Goal: Task Accomplishment & Management: Use online tool/utility

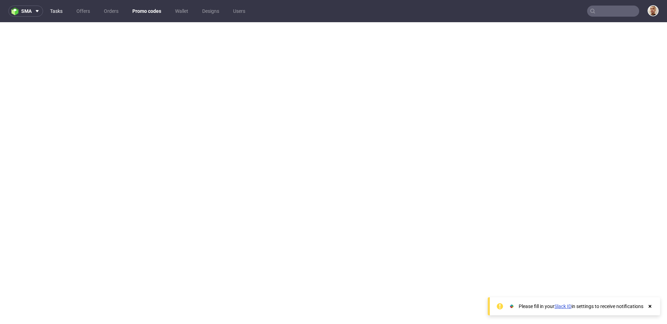
click at [56, 12] on link "Tasks" at bounding box center [56, 11] width 21 height 11
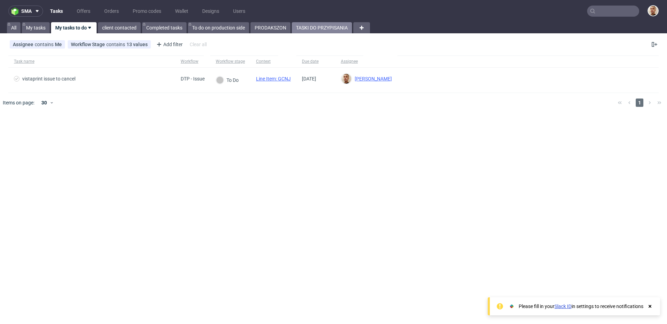
click at [324, 30] on link "TASKI DO PRZYPISANIA" at bounding box center [322, 27] width 60 height 11
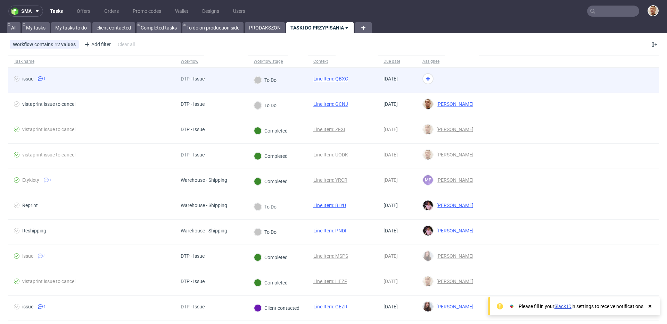
click at [252, 74] on div "To Do" at bounding box center [265, 80] width 34 height 25
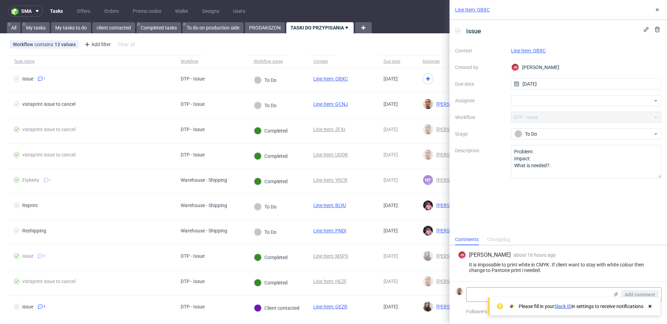
click at [537, 51] on link "Line Item: QBXC" at bounding box center [528, 51] width 35 height 6
click at [528, 106] on div at bounding box center [586, 100] width 151 height 11
type input "matt"
click at [529, 118] on span "[PERSON_NAME]" at bounding box center [544, 115] width 37 height 7
click at [583, 9] on icon at bounding box center [657, 10] width 6 height 6
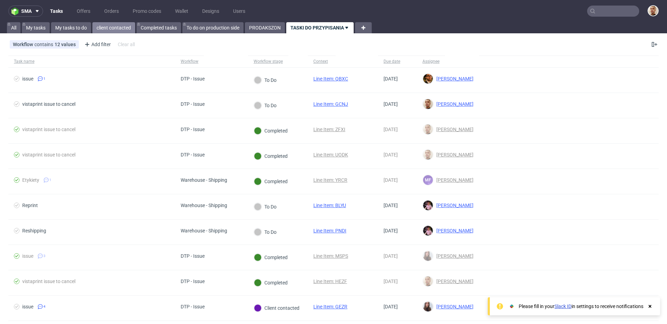
click at [100, 26] on link "client contacted" at bounding box center [113, 27] width 43 height 11
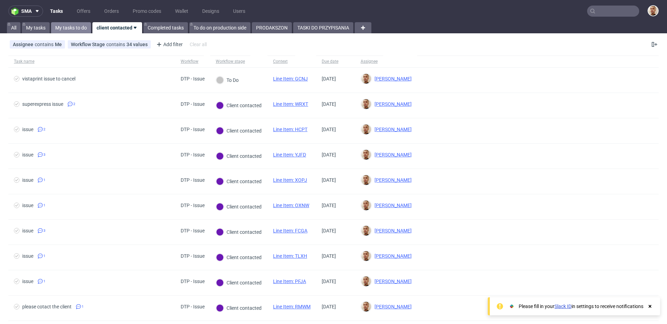
click at [73, 25] on link "My tasks to do" at bounding box center [71, 27] width 40 height 11
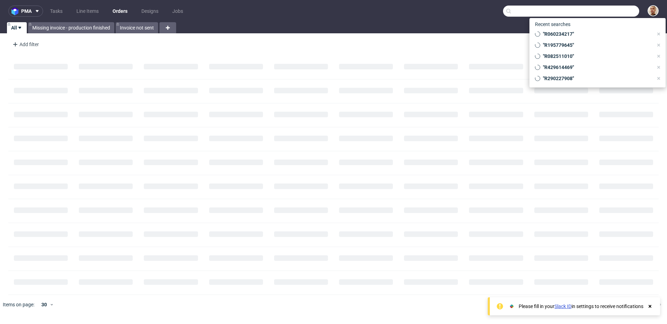
click at [615, 14] on input "text" at bounding box center [571, 11] width 136 height 11
paste input "R429614469"
type input "R429614469"
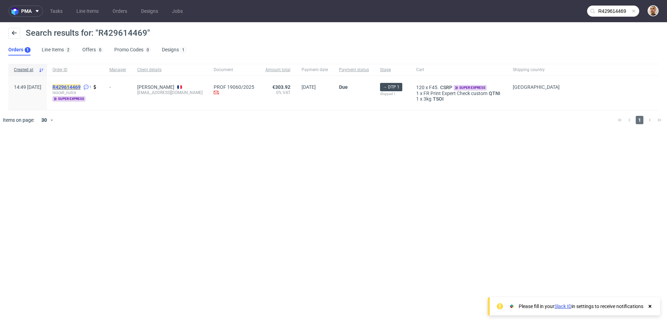
click at [81, 87] on mark "R429614469" at bounding box center [66, 87] width 28 height 6
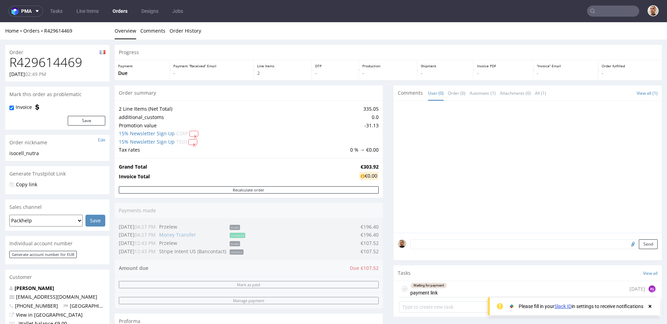
click at [57, 67] on h1 "R429614469" at bounding box center [57, 63] width 96 height 14
copy h1 "R429614469"
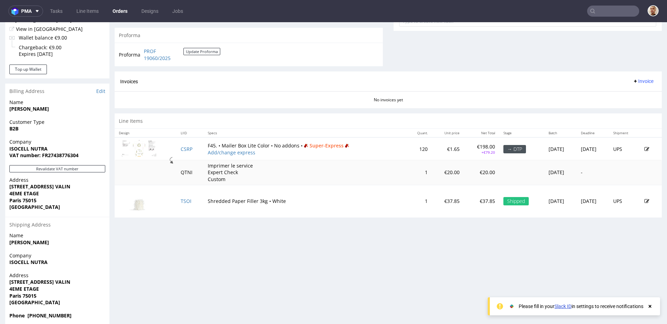
scroll to position [293, 0]
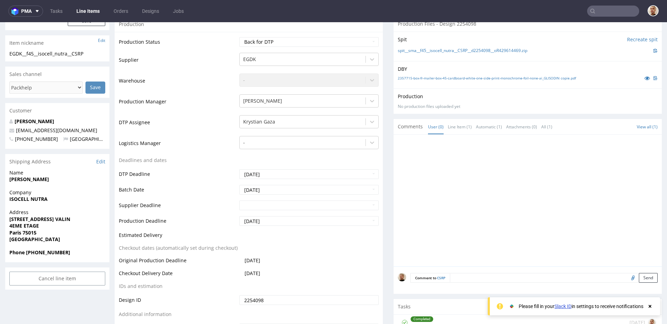
scroll to position [178, 0]
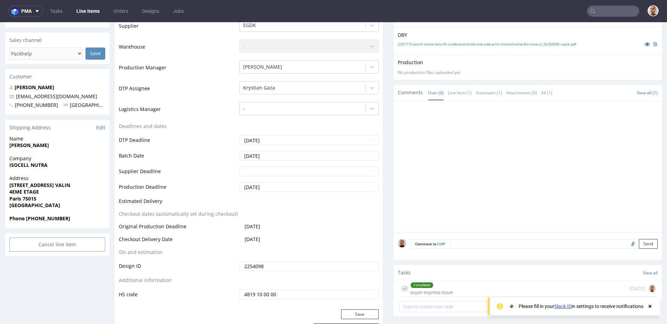
drag, startPoint x: 454, startPoint y: 292, endPoint x: 454, endPoint y: 314, distance: 21.9
click at [454, 292] on div "Completed super-express issue 6 days ago" at bounding box center [527, 289] width 257 height 16
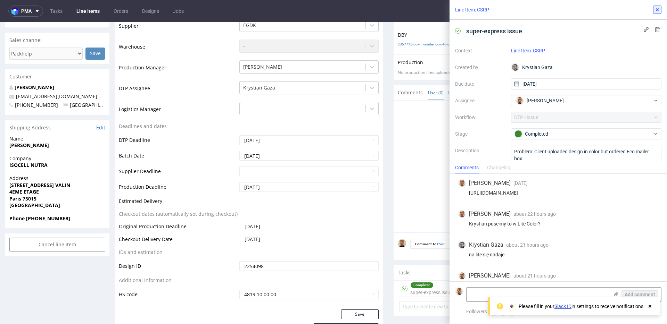
click at [655, 9] on icon at bounding box center [657, 10] width 6 height 6
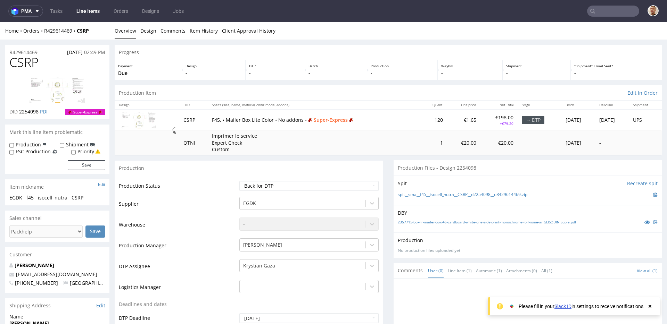
click at [630, 7] on input "text" at bounding box center [613, 11] width 52 height 11
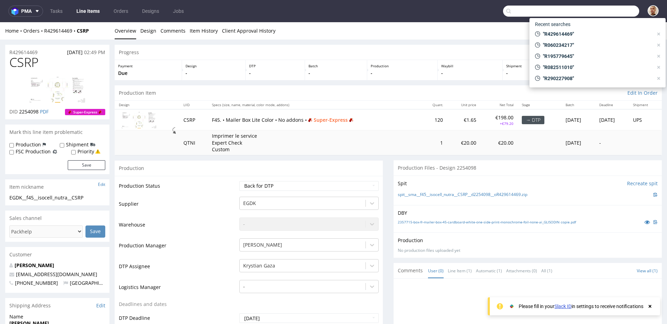
paste input "R506802380"
type input "R506802380"
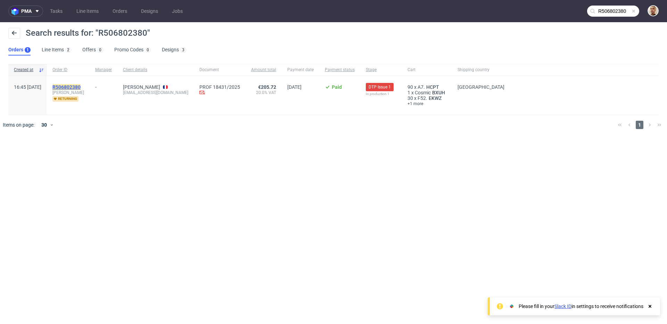
click at [81, 87] on mark "R506802380" at bounding box center [66, 87] width 28 height 6
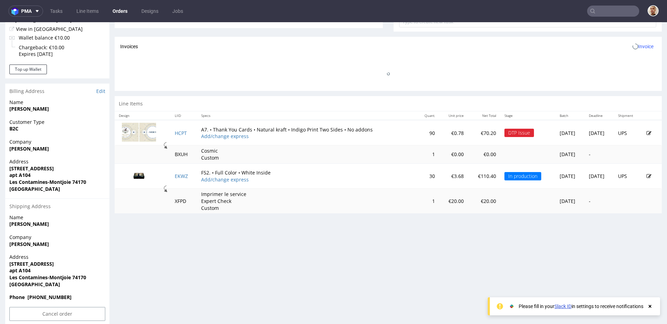
scroll to position [2, 0]
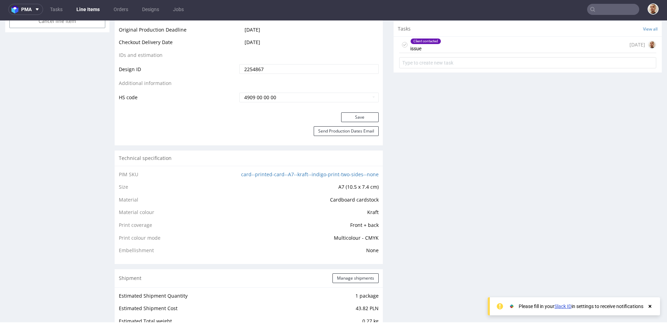
scroll to position [387, 0]
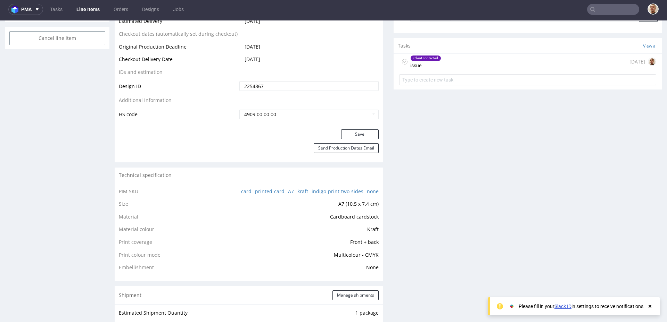
click at [461, 63] on div "Client contacted issue 7 days ago" at bounding box center [527, 62] width 257 height 16
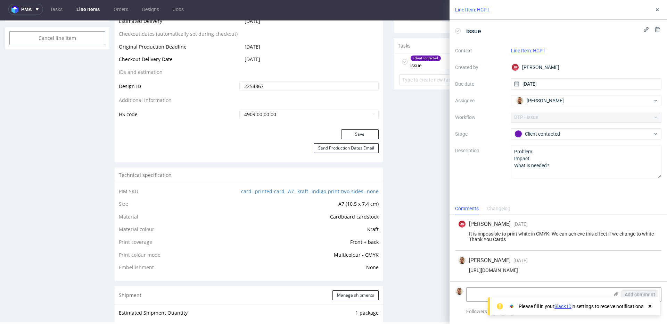
click at [530, 269] on div "https://app-eu1.hubspot.com/contacts/25600958/record/0-5/220115939520/" at bounding box center [558, 271] width 201 height 6
copy div "https://app-eu1.hubspot.com/contacts/25600958/record/0-5/220115939520/"
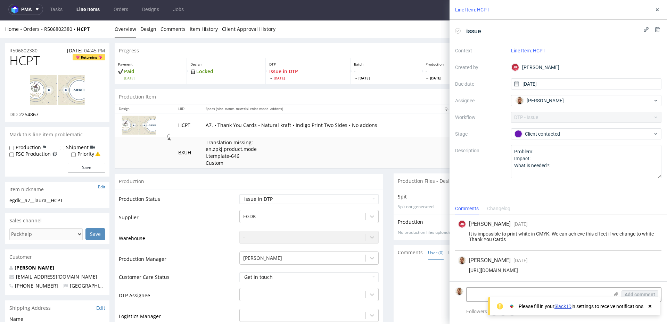
click at [542, 237] on div "It is impossible to print white in CMYK. We can achieve this effect if we chang…" at bounding box center [558, 236] width 201 height 11
click at [512, 269] on div "https://app-eu1.hubspot.com/contacts/25600958/record/0-5/220115939520/" at bounding box center [558, 271] width 201 height 6
copy div "https://app-eu1.hubspot.com/contacts/25600958/record/0-5/220115939520/"
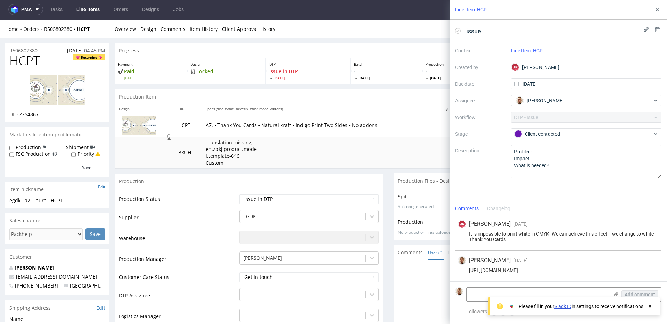
click at [536, 241] on div "It is impossible to print white in CMYK. We can achieve this effect if we chang…" at bounding box center [558, 236] width 201 height 11
click at [374, 177] on div "Production" at bounding box center [249, 182] width 268 height 16
click at [518, 238] on div "It is impossible to print white in CMYK. We can achieve this effect if we chang…" at bounding box center [558, 236] width 201 height 11
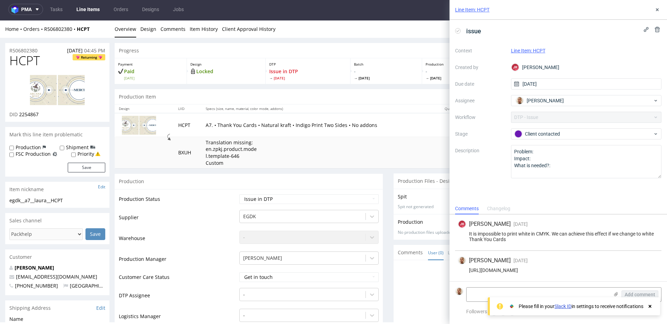
click at [508, 241] on div "It is impossible to print white in CMYK. We can achieve this effect if we chang…" at bounding box center [558, 236] width 201 height 11
click at [505, 240] on div "It is impossible to print white in CMYK. We can achieve this effect if we chang…" at bounding box center [558, 236] width 201 height 11
drag, startPoint x: 510, startPoint y: 242, endPoint x: 467, endPoint y: 234, distance: 43.7
click at [467, 234] on div "It is impossible to print white in CMYK. We can achieve this effect if we chang…" at bounding box center [558, 236] width 201 height 11
copy div "It is impossible to print white in CMYK. We can achieve this effect if we chang…"
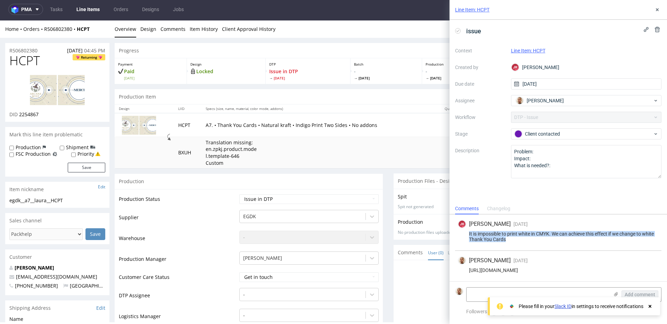
click at [515, 232] on div "It is impossible to print white in CMYK. We can achieve this effect if we chang…" at bounding box center [558, 236] width 201 height 11
click at [513, 237] on div "It is impossible to print white in CMYK. We can achieve this effect if we chang…" at bounding box center [558, 236] width 201 height 11
drag, startPoint x: 464, startPoint y: 233, endPoint x: 650, endPoint y: 237, distance: 185.4
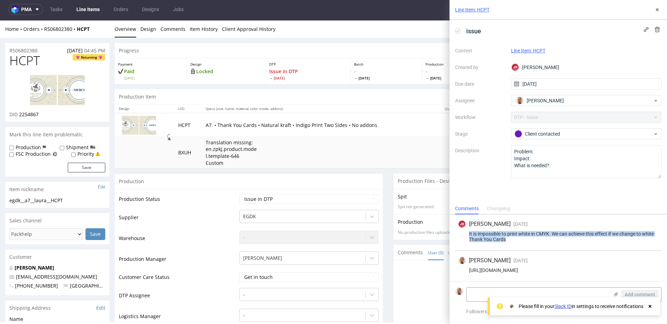
click at [650, 237] on div "It is impossible to print white in CMYK. We can achieve this effect if we chang…" at bounding box center [558, 236] width 201 height 11
click at [510, 234] on div "It is impossible to print white in CMYK. We can achieve this effect if we chang…" at bounding box center [558, 236] width 201 height 11
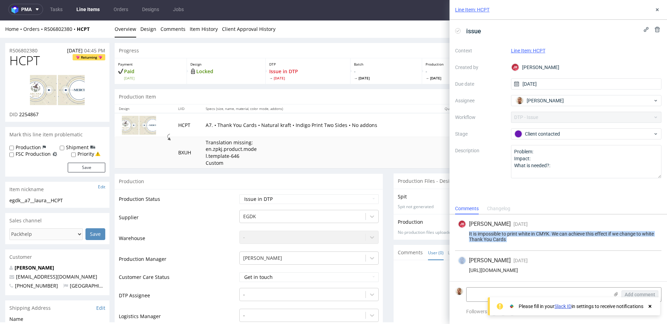
copy div "It is impossible to print white in CMYK. We can achieve this effect if we chang…"
click at [485, 294] on textarea at bounding box center [537, 295] width 142 height 14
paste textarea "https://app-eu1.hubspot.com/contacts/25600958/record/0-5/223133499636"
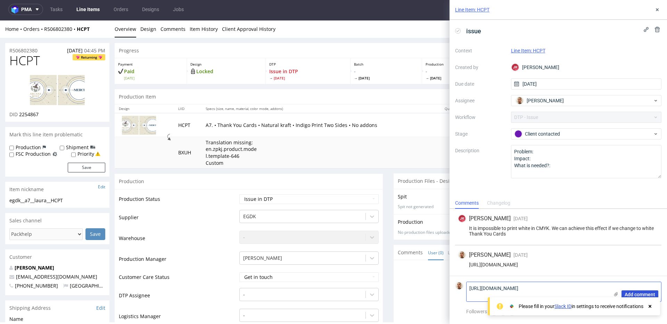
type textarea "https://app-eu1.hubspot.com/contacts/25600958/record/0-5/223133499636"
click at [630, 293] on span "Add comment" at bounding box center [639, 294] width 31 height 5
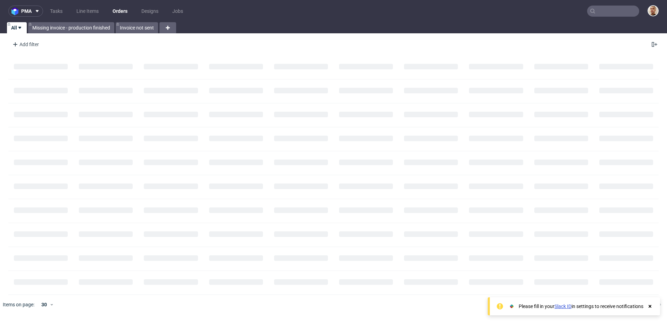
click at [625, 15] on input "text" at bounding box center [613, 11] width 52 height 11
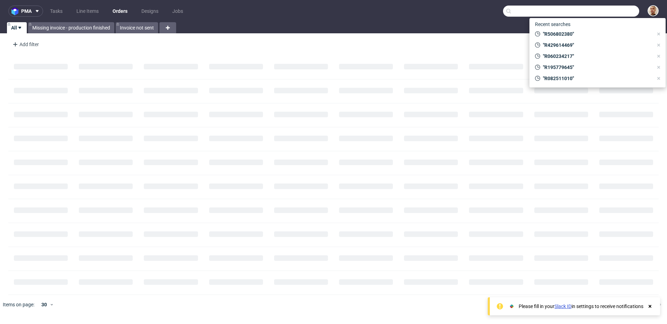
paste input "R824372224"
type input "R824372224"
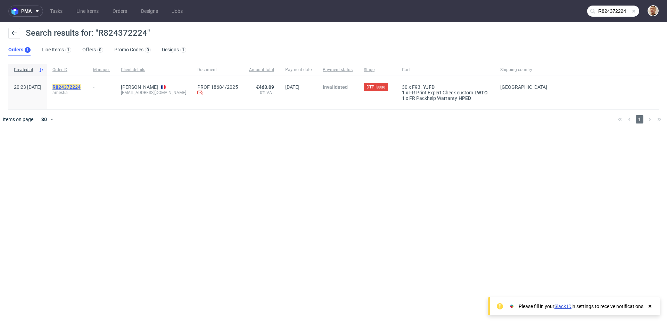
click at [81, 86] on mark "R824372224" at bounding box center [66, 87] width 28 height 6
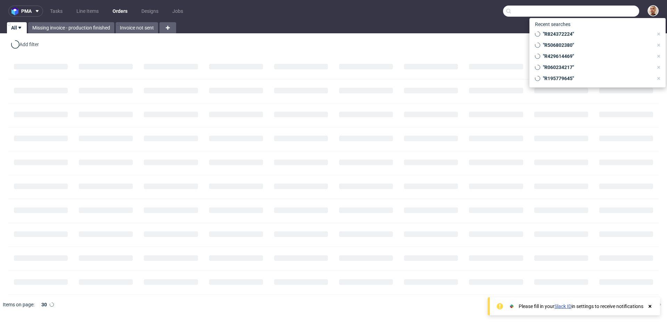
click at [606, 9] on input "text" at bounding box center [571, 11] width 136 height 11
paste input "R004297998"
type input "R004297998"
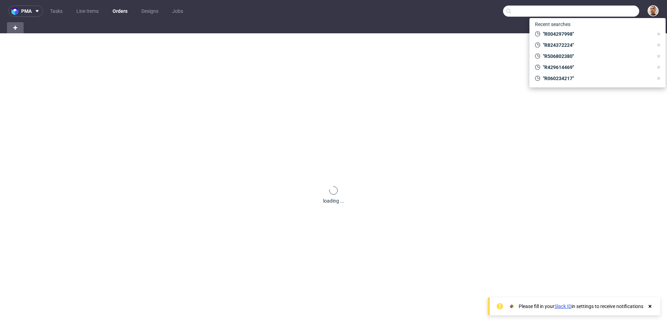
click at [605, 11] on input "text" at bounding box center [571, 11] width 136 height 11
paste input "F99C8H4628"
type input "F99C8H4628"
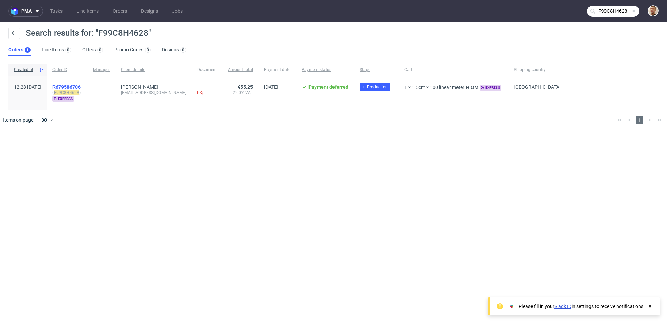
click at [81, 89] on span "R679586706" at bounding box center [66, 87] width 28 height 6
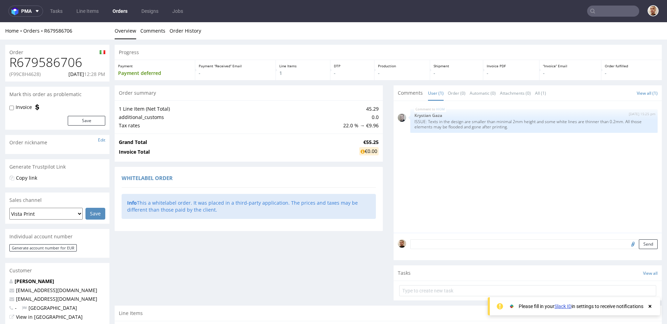
click at [53, 66] on h1 "R679586706" at bounding box center [57, 63] width 96 height 14
copy h1 "R679586706"
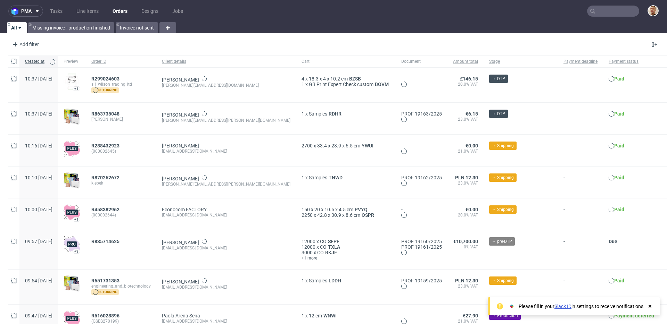
click at [615, 13] on input "text" at bounding box center [613, 11] width 52 height 11
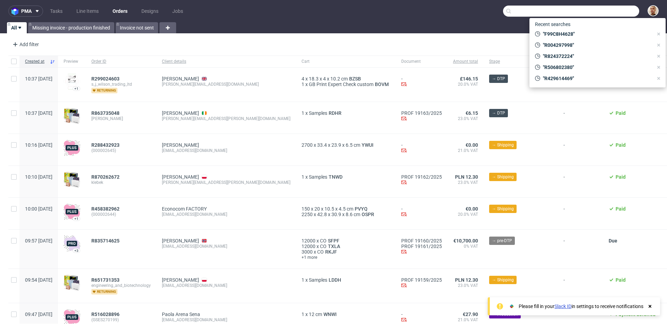
paste input "FFDGA0F9A1"
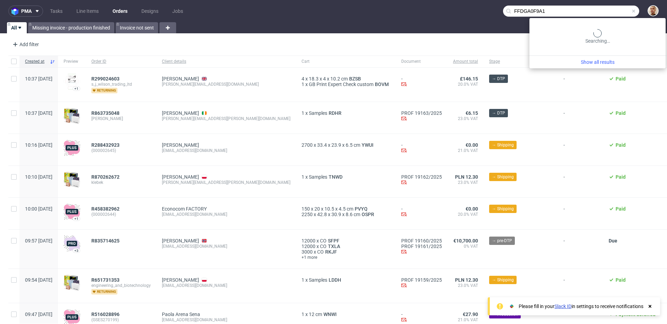
type input "FFDGA0F9A1"
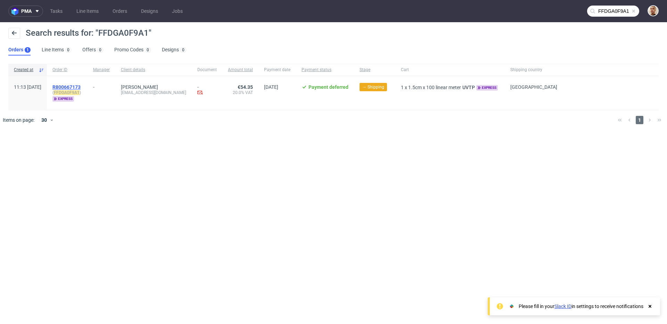
click at [81, 85] on span "R800667173" at bounding box center [66, 87] width 28 height 6
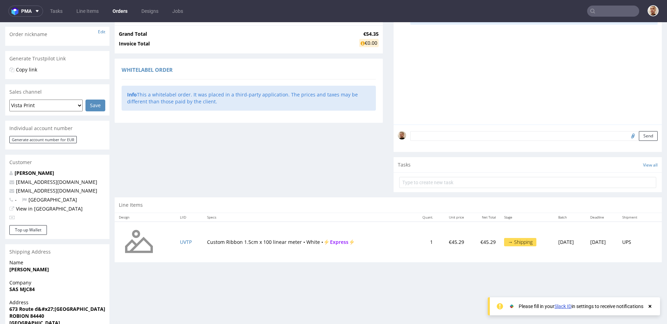
scroll to position [157, 0]
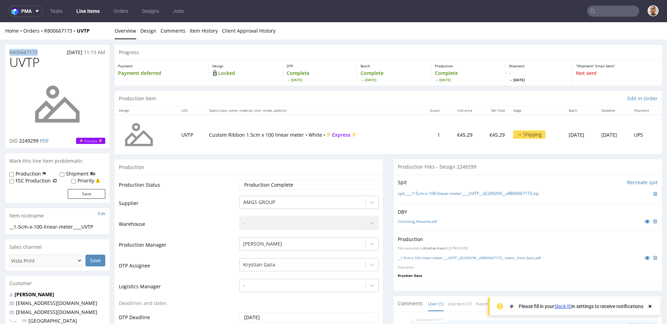
drag, startPoint x: 43, startPoint y: 50, endPoint x: 6, endPoint y: 52, distance: 37.9
click at [6, 52] on div "R800667173 14.08.2025 11:13 AM" at bounding box center [57, 50] width 104 height 11
copy p "R800667173"
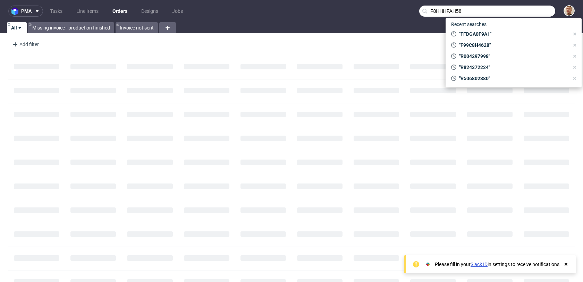
type input "F8HHHFAH58"
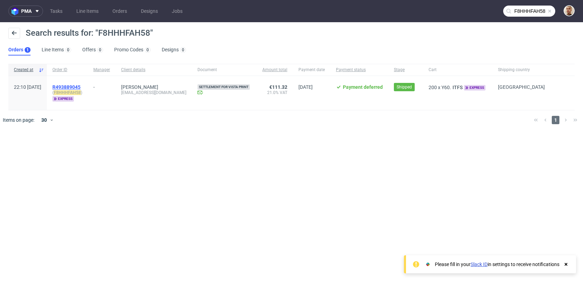
click at [81, 88] on span "R493889045" at bounding box center [66, 87] width 28 height 6
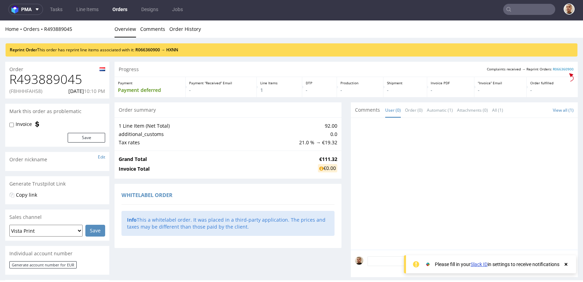
click at [79, 75] on h1 "R493889045" at bounding box center [57, 80] width 96 height 14
copy h1 "R493889045"
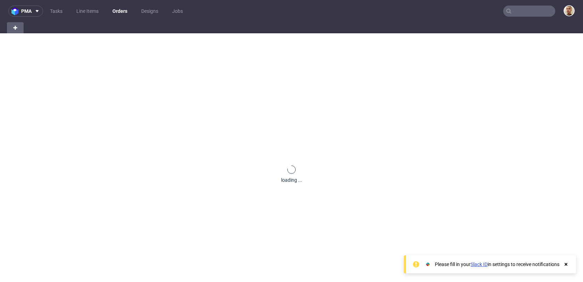
click at [530, 7] on input "text" at bounding box center [529, 11] width 52 height 11
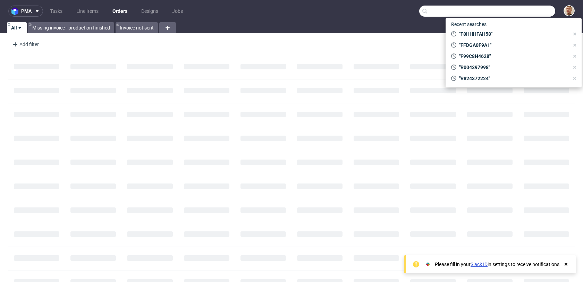
paste input "R718405084"
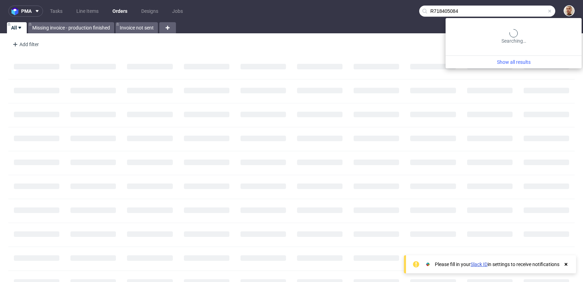
type input "R718405084"
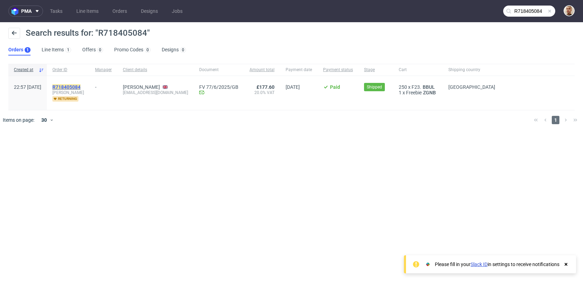
click at [81, 88] on mark "R718405084" at bounding box center [66, 87] width 28 height 6
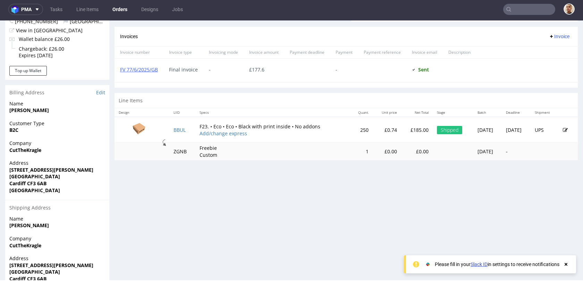
scroll to position [209, 0]
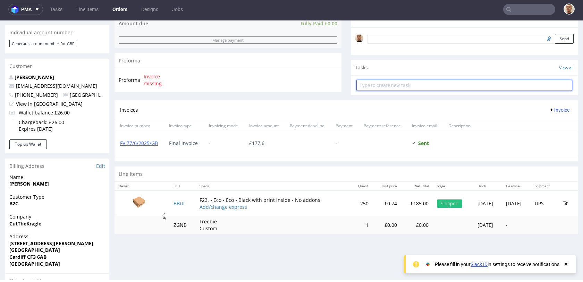
click at [363, 90] on input "text" at bounding box center [465, 85] width 216 height 11
type input "refund"
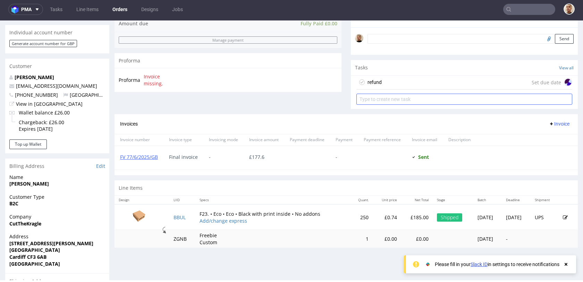
click at [363, 90] on div "refund Set due date" at bounding box center [464, 92] width 227 height 32
click at [371, 95] on input "text" at bounding box center [465, 99] width 216 height 11
type input "invoice's correction"
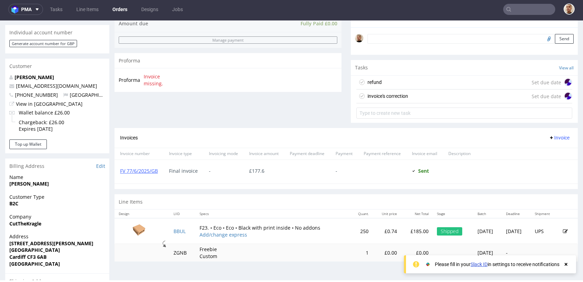
click at [377, 81] on div "refund" at bounding box center [375, 82] width 14 height 8
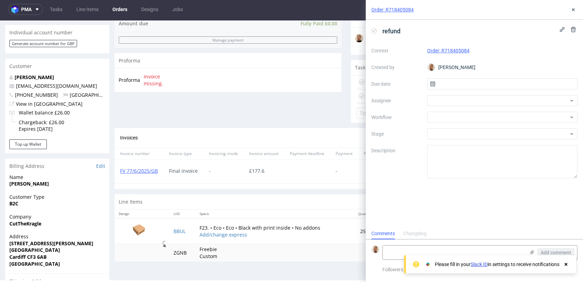
scroll to position [6, 0]
click at [455, 81] on input "text" at bounding box center [502, 83] width 151 height 11
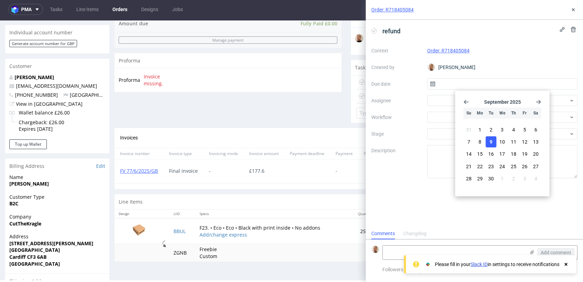
click at [494, 142] on button "9" at bounding box center [491, 141] width 11 height 11
type input "09/09/2025"
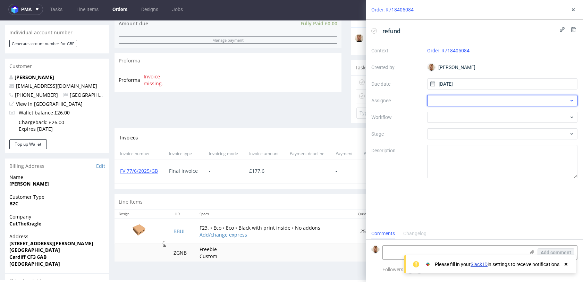
click at [432, 96] on div at bounding box center [502, 100] width 151 height 11
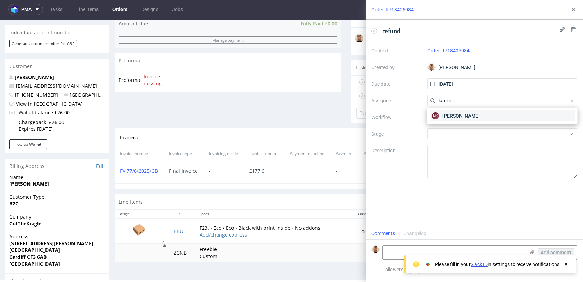
type input "kaczo"
click at [438, 113] on figcaption "NK" at bounding box center [435, 115] width 7 height 7
click at [438, 113] on div at bounding box center [502, 117] width 151 height 11
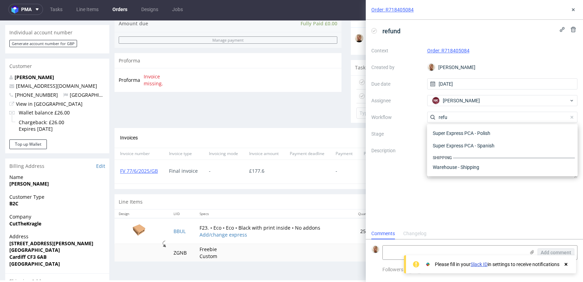
scroll to position [37, 0]
type input "refund"
click at [445, 156] on div "Finance - Refunds - Stripe" at bounding box center [502, 155] width 145 height 12
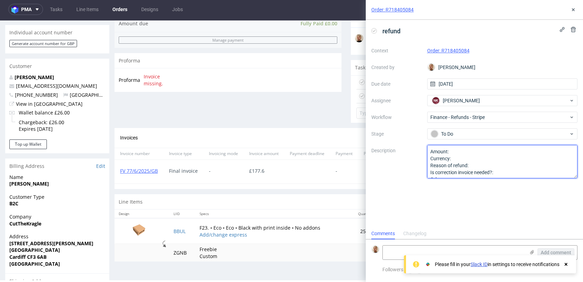
click at [458, 152] on textarea "Amount: Currency: Reason of refund: Is correction invoice needed?: Other:" at bounding box center [502, 161] width 151 height 33
type textarea "Amount: 15% Currency: Reason of refund: Is correction invoice needed?: Other:"
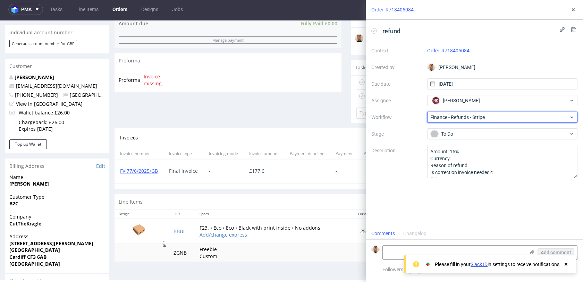
click at [482, 115] on span "Finance - Refunds - Stripe" at bounding box center [499, 117] width 139 height 7
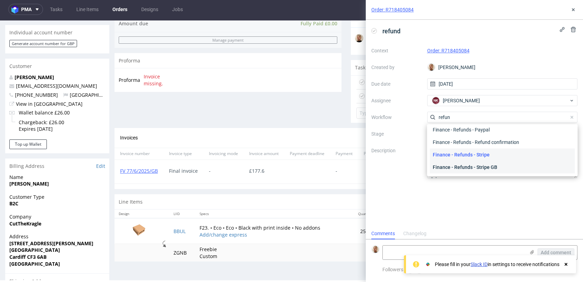
type input "refun"
click at [477, 165] on div "Finance - Refunds - Stripe GB" at bounding box center [502, 167] width 145 height 12
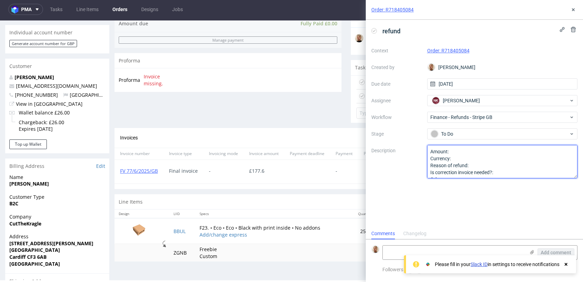
click at [475, 153] on textarea "Amount: Currency: Reason of refund: Is correction invoice needed?: Other:" at bounding box center [502, 161] width 151 height 33
click at [476, 162] on textarea "Amount: Currency: Reason of refund: Is correction invoice needed?: Other:" at bounding box center [502, 161] width 151 height 33
click at [541, 175] on textarea "Amount: 15% of BBUL Currency: Reason of refund: complaint due to Is correction …" at bounding box center [502, 161] width 151 height 33
type textarea "Amount: 15% of BBUL Currency: Reason of refund: complaint due to print quality …"
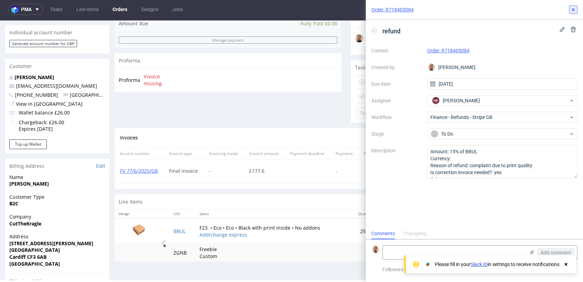
click at [573, 8] on icon at bounding box center [574, 10] width 6 height 6
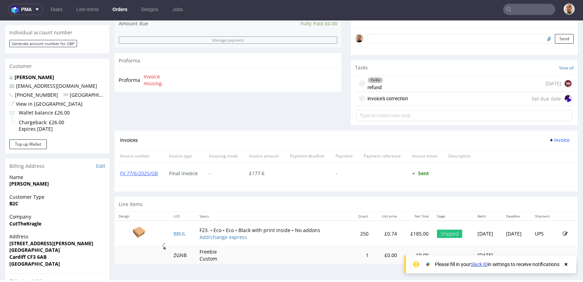
scroll to position [223, 0]
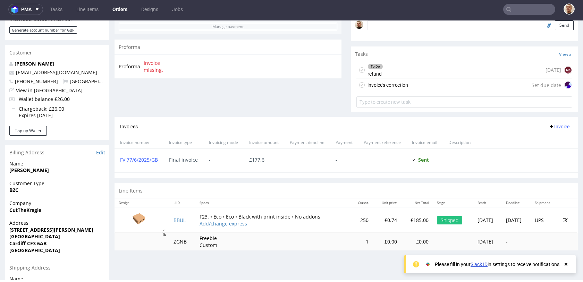
click at [425, 84] on div "invoice's correction Set due date" at bounding box center [465, 85] width 216 height 14
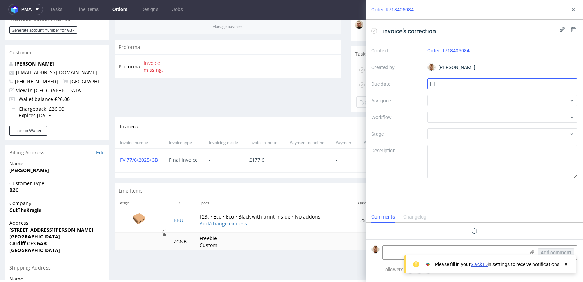
scroll to position [6, 0]
click at [509, 80] on input "text" at bounding box center [502, 83] width 151 height 11
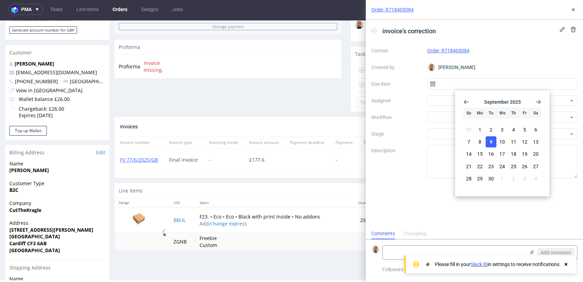
click at [493, 143] on button "9" at bounding box center [491, 141] width 11 height 11
type input "09/09/2025"
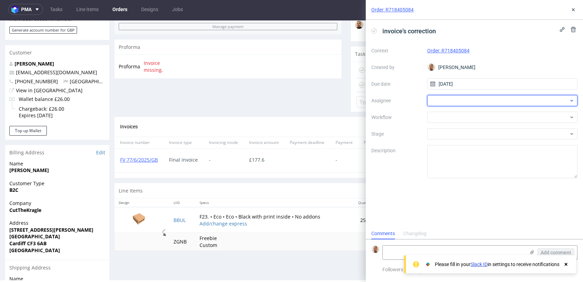
click at [464, 104] on div at bounding box center [502, 100] width 151 height 11
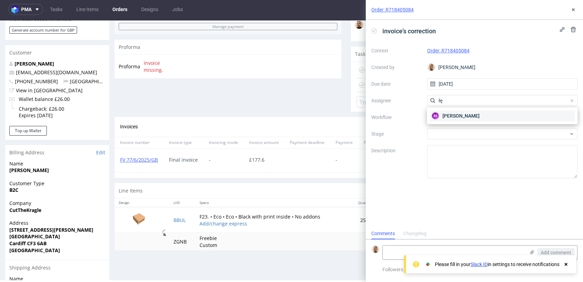
type input "łę"
click at [457, 117] on span "Aleksandra Łętowska" at bounding box center [461, 115] width 37 height 7
click at [457, 117] on div at bounding box center [502, 117] width 151 height 11
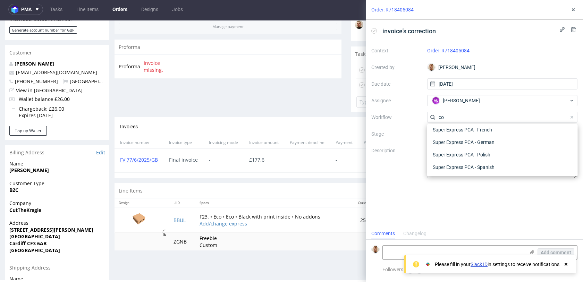
scroll to position [0, 0]
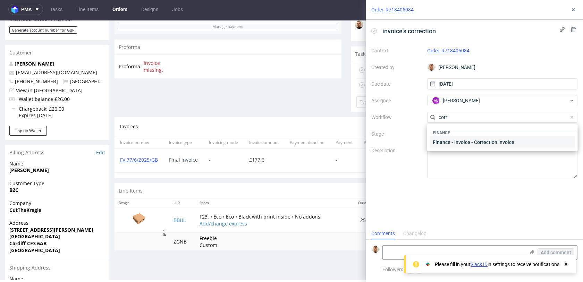
type input "corr"
click at [451, 147] on div "Finance - Invoice - Correction Invoice" at bounding box center [502, 142] width 145 height 12
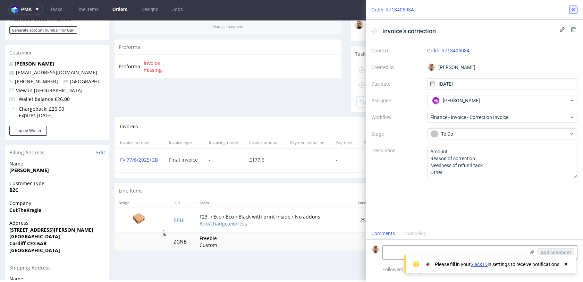
click at [572, 6] on button at bounding box center [573, 10] width 8 height 8
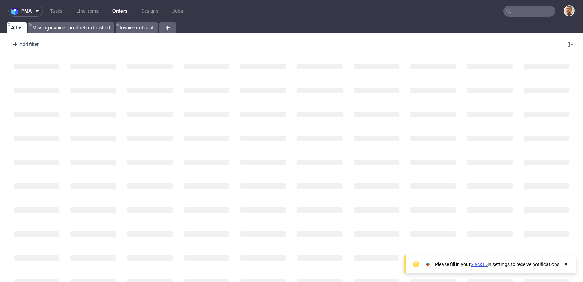
click at [519, 10] on input "text" at bounding box center [529, 11] width 52 height 11
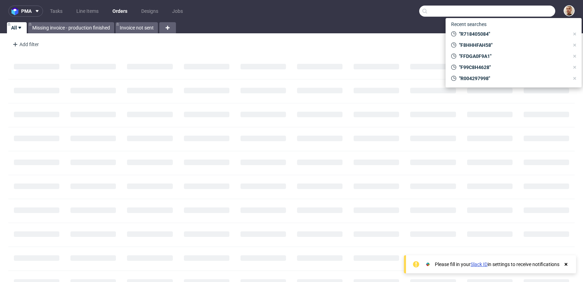
paste input "R429614469"
type input "R429614469"
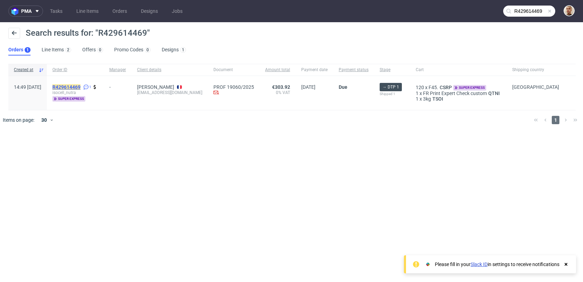
click at [81, 87] on mark "R429614469" at bounding box center [66, 87] width 28 height 6
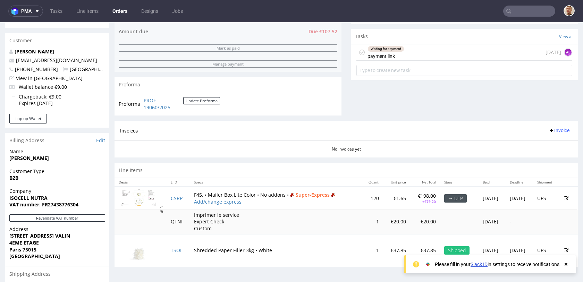
scroll to position [316, 0]
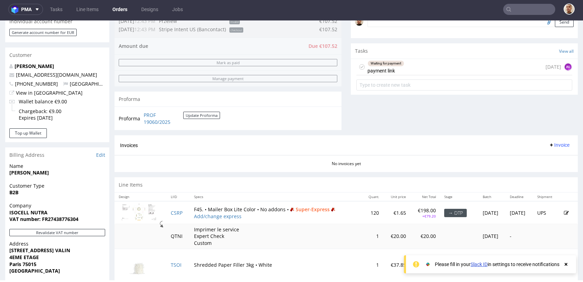
scroll to position [228, 0]
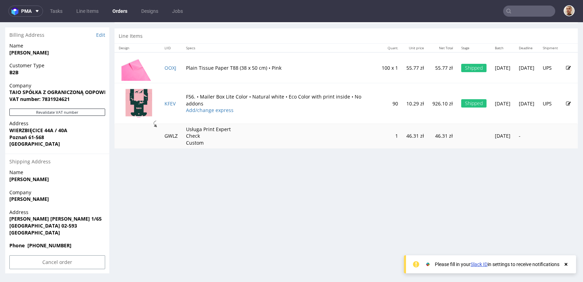
scroll to position [2, 0]
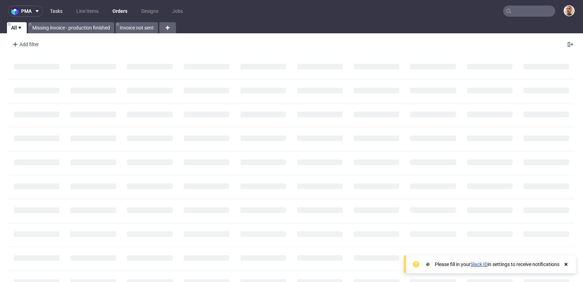
click at [57, 8] on link "Tasks" at bounding box center [56, 11] width 21 height 11
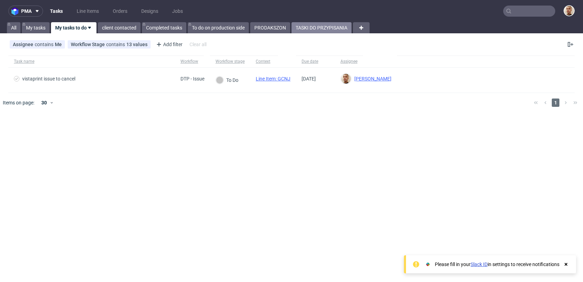
click at [304, 30] on link "TASKI DO PRZYPISANIA" at bounding box center [322, 27] width 60 height 11
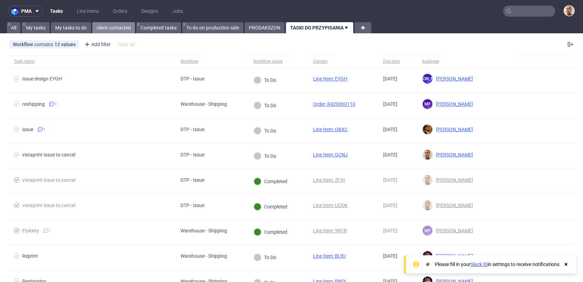
click at [106, 31] on link "client contacted" at bounding box center [113, 27] width 43 height 11
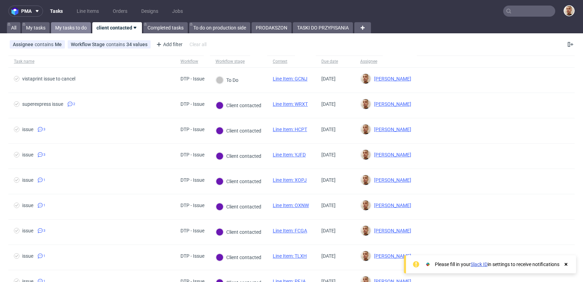
click at [76, 27] on link "My tasks to do" at bounding box center [71, 27] width 40 height 11
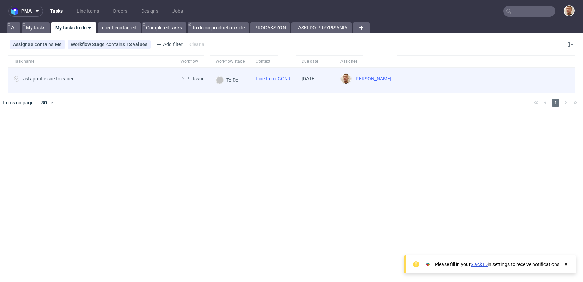
click at [156, 83] on span "vistaprint issue to cancel" at bounding box center [92, 80] width 156 height 8
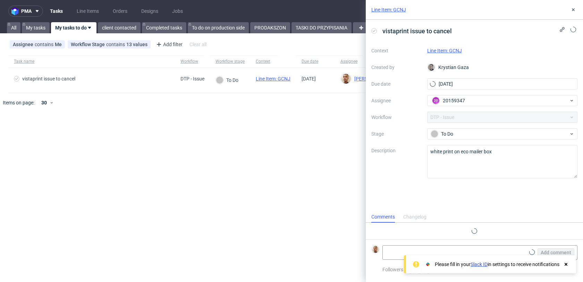
scroll to position [6, 0]
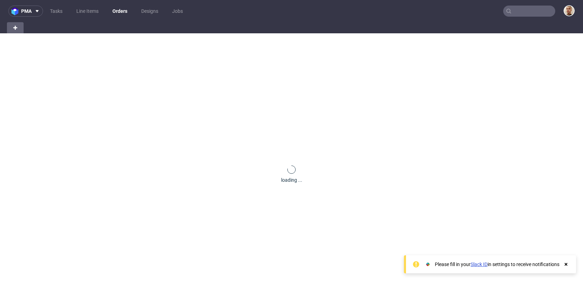
click at [530, 14] on input "text" at bounding box center [529, 11] width 52 height 11
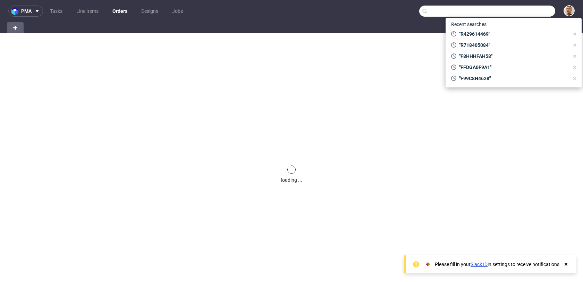
paste input "R763720812"
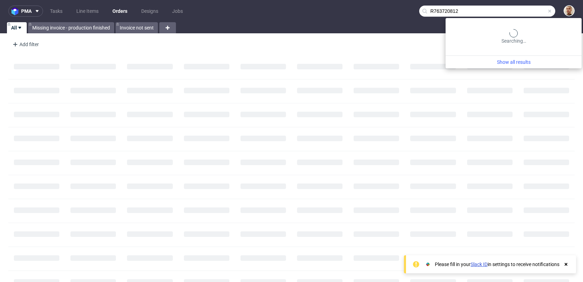
type input "R763720812"
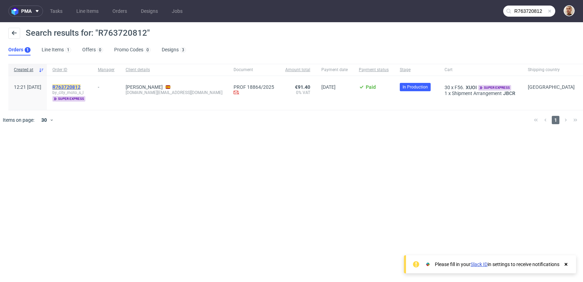
click at [81, 87] on mark "R763720812" at bounding box center [66, 87] width 28 height 6
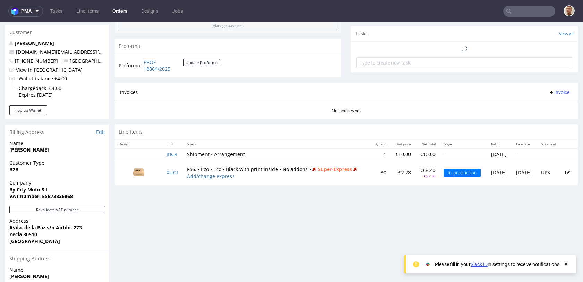
scroll to position [349, 0]
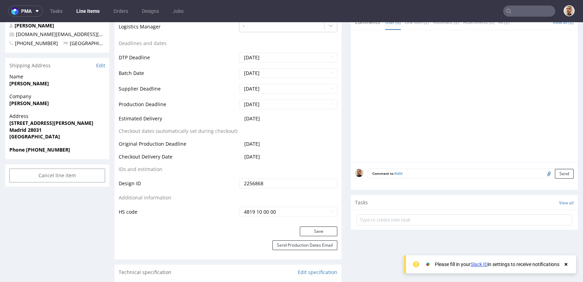
scroll to position [207, 0]
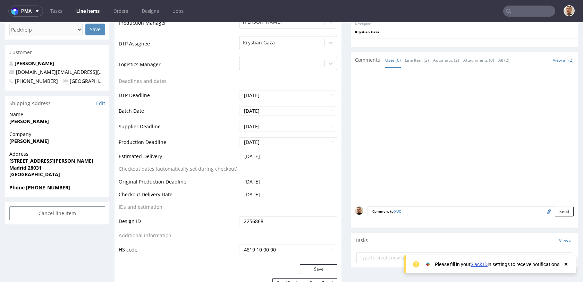
click at [540, 3] on nav "pma Tasks Line Items Orders Designs Jobs" at bounding box center [291, 11] width 583 height 22
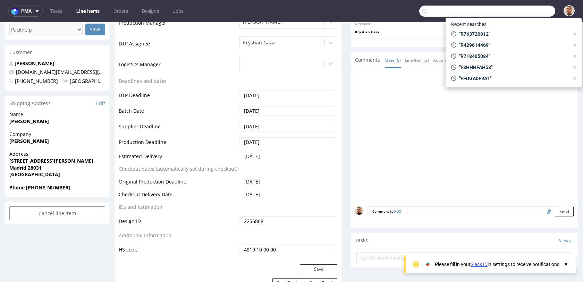
click at [531, 10] on input "text" at bounding box center [487, 11] width 136 height 11
paste input "R031600039"
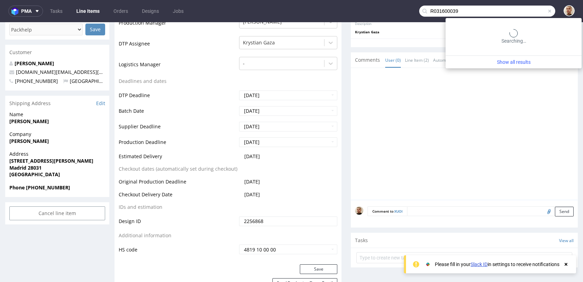
type input "R031600039"
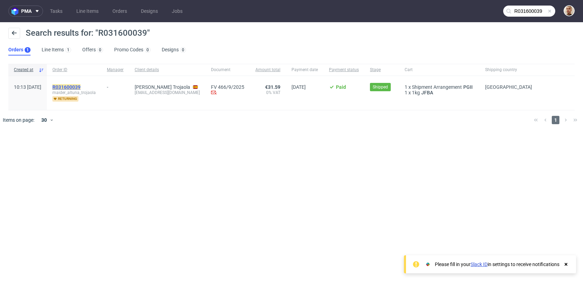
click at [81, 85] on mark "R031600039" at bounding box center [66, 87] width 28 height 6
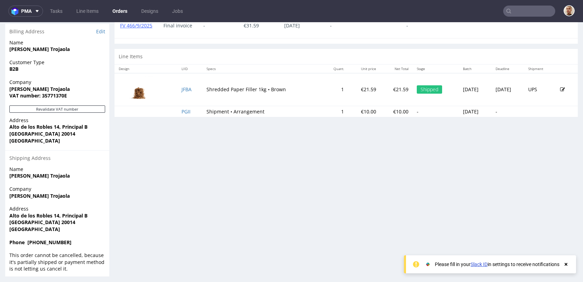
scroll to position [349, 0]
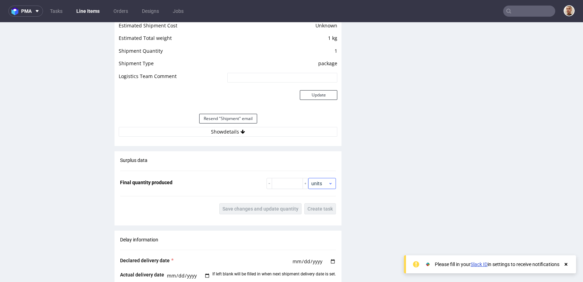
scroll to position [636, 0]
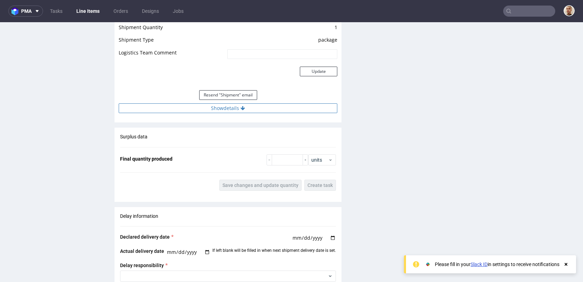
click at [261, 109] on button "Show details" at bounding box center [228, 108] width 219 height 10
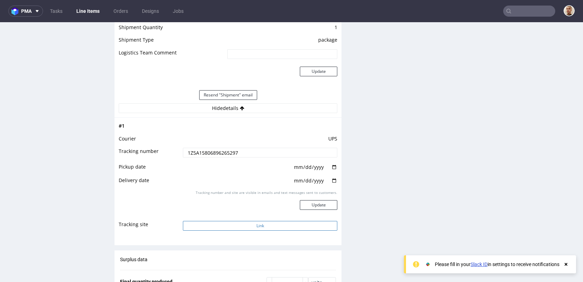
click at [246, 223] on button "Link" at bounding box center [260, 226] width 154 height 10
click at [514, 10] on input "text" at bounding box center [529, 11] width 52 height 11
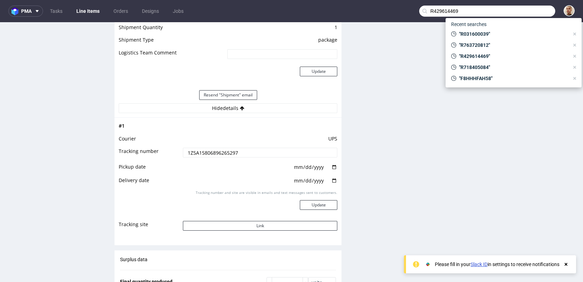
type input "R429614469"
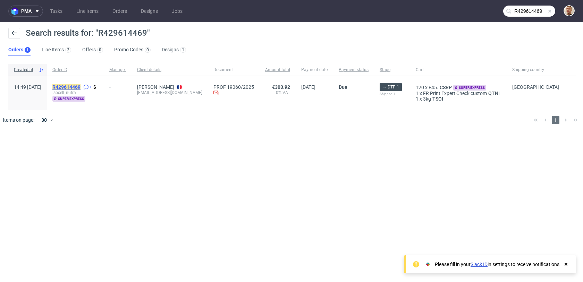
click at [81, 89] on mark "R429614469" at bounding box center [66, 87] width 28 height 6
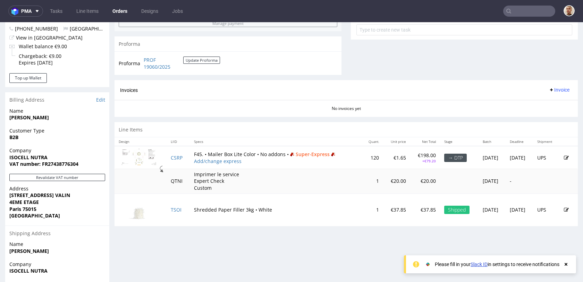
scroll to position [289, 0]
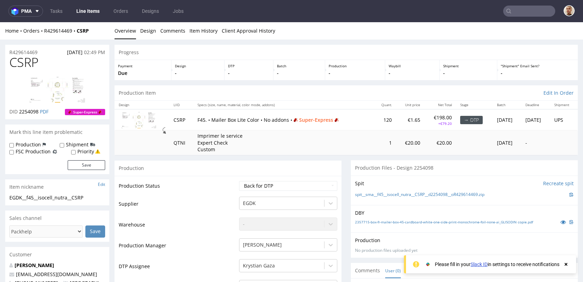
click at [304, 135] on td "Imprimer le service Expert Check Custom" at bounding box center [283, 143] width 181 height 25
drag, startPoint x: 426, startPoint y: 125, endPoint x: 430, endPoint y: 125, distance: 4.5
click at [430, 125] on p "+€79.20" at bounding box center [440, 123] width 23 height 5
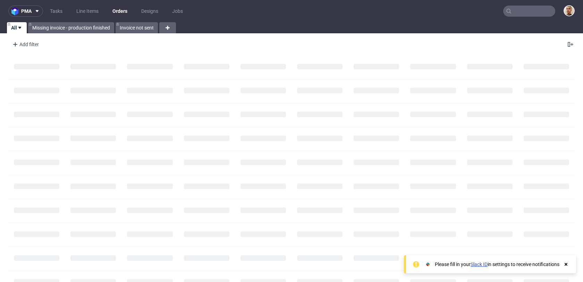
click at [516, 14] on input "text" at bounding box center [529, 11] width 52 height 11
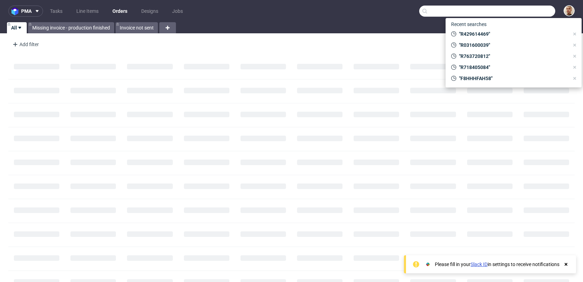
paste input "R804118198"
type input "R804118198"
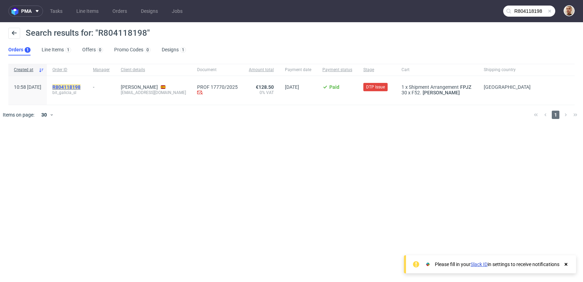
click at [81, 85] on mark "R804118198" at bounding box center [66, 87] width 28 height 6
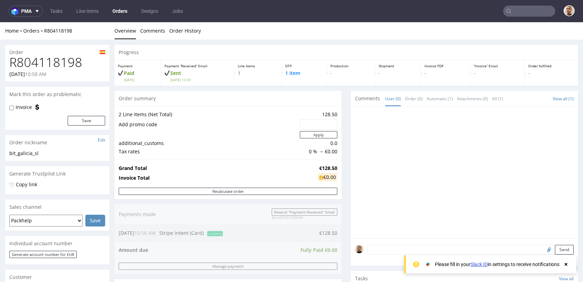
scroll to position [356, 0]
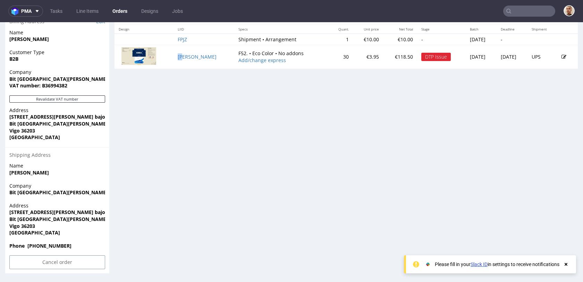
click at [184, 60] on td "WJAY" at bounding box center [204, 57] width 61 height 24
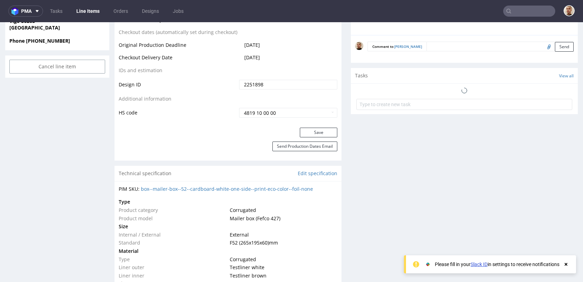
scroll to position [367, 0]
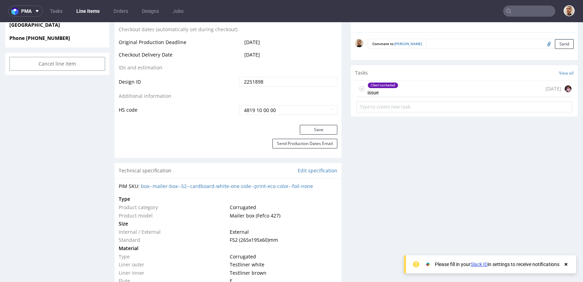
click at [387, 85] on div "Client contacted issue" at bounding box center [383, 89] width 31 height 16
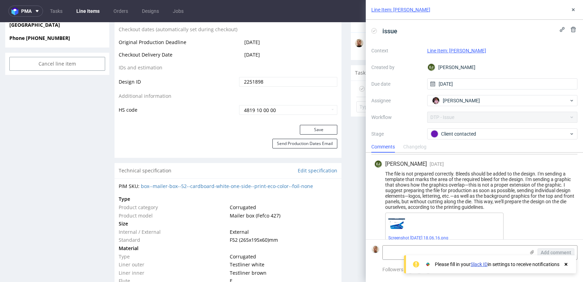
scroll to position [199, 0]
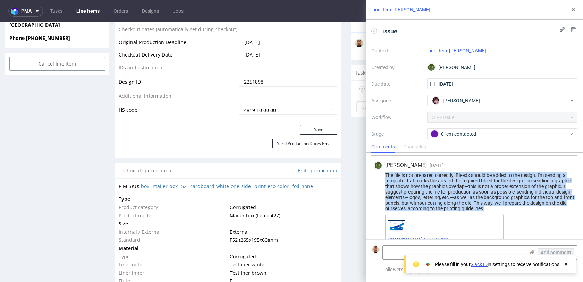
drag, startPoint x: 494, startPoint y: 209, endPoint x: 385, endPoint y: 176, distance: 113.9
click at [385, 176] on div "The file is not prepared correctly. Bleeds should be added to the design. I'm s…" at bounding box center [474, 192] width 201 height 39
copy div "The file is not prepared correctly. Bleeds should be added to the design. I'm s…"
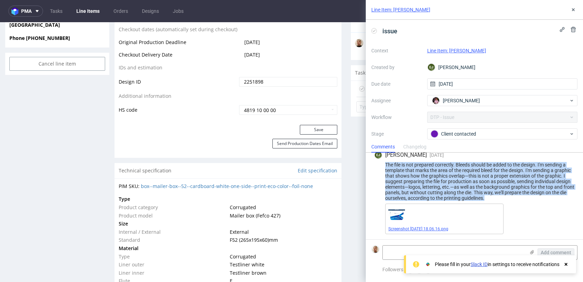
click at [430, 227] on link "Screenshot 2025-09-01 at 18.06.16.png" at bounding box center [418, 229] width 60 height 5
click at [573, 8] on icon at bounding box center [574, 10] width 6 height 6
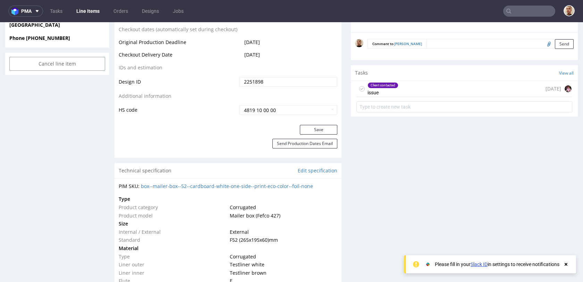
click at [525, 12] on input "text" at bounding box center [529, 11] width 52 height 11
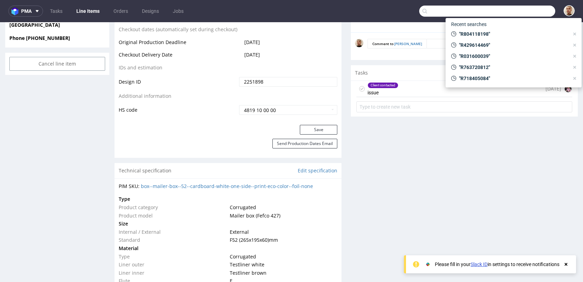
paste input "R349457418"
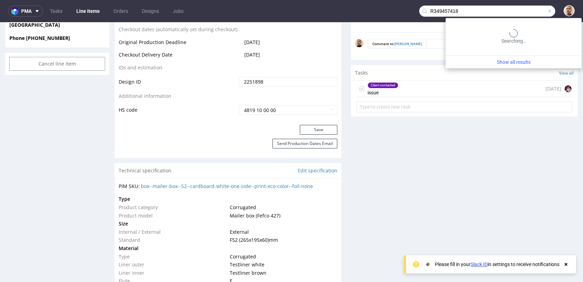
type input "R349457418"
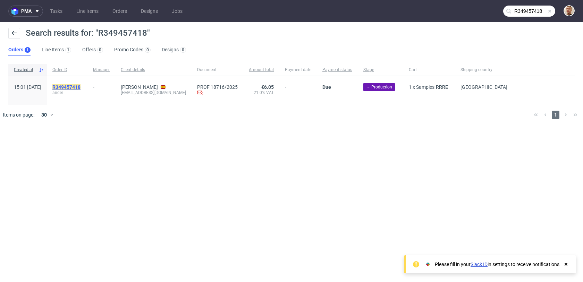
click at [81, 85] on mark "R349457418" at bounding box center [66, 87] width 28 height 6
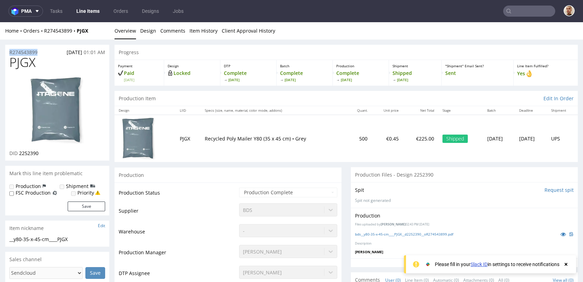
drag, startPoint x: 42, startPoint y: 51, endPoint x: 7, endPoint y: 50, distance: 35.1
click at [7, 50] on div "R274543899 24.08.2025 01:01 AM" at bounding box center [57, 50] width 104 height 11
copy p "R274543899"
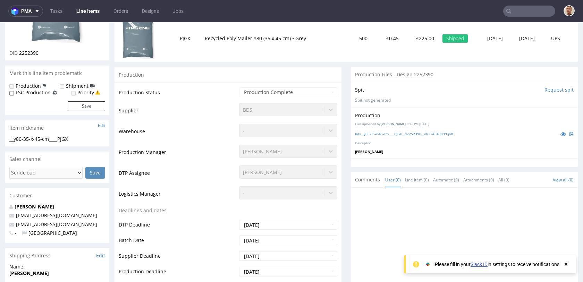
scroll to position [98, 0]
